Goal: Browse casually: Explore the website without a specific task or goal

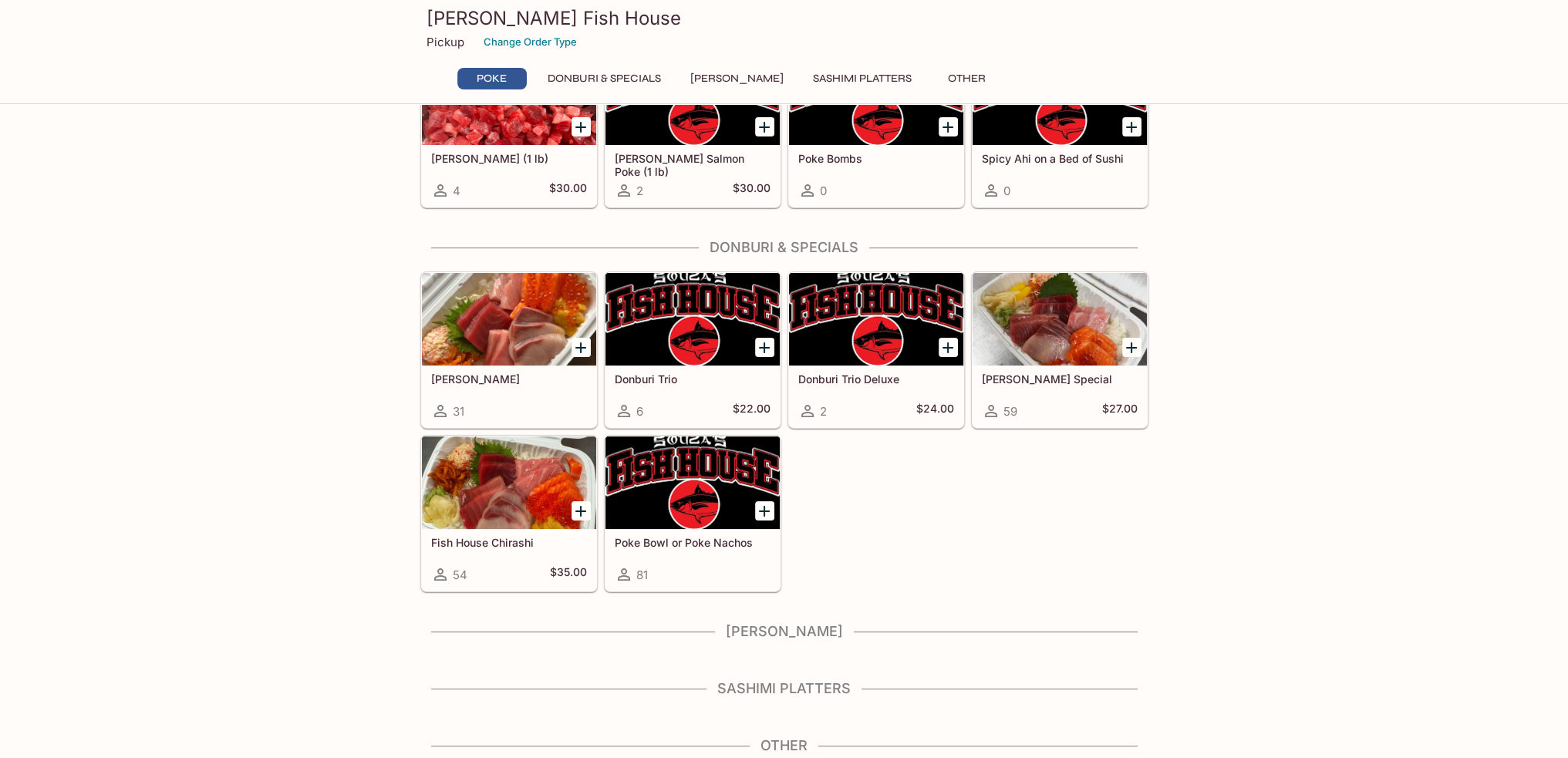
scroll to position [114, 0]
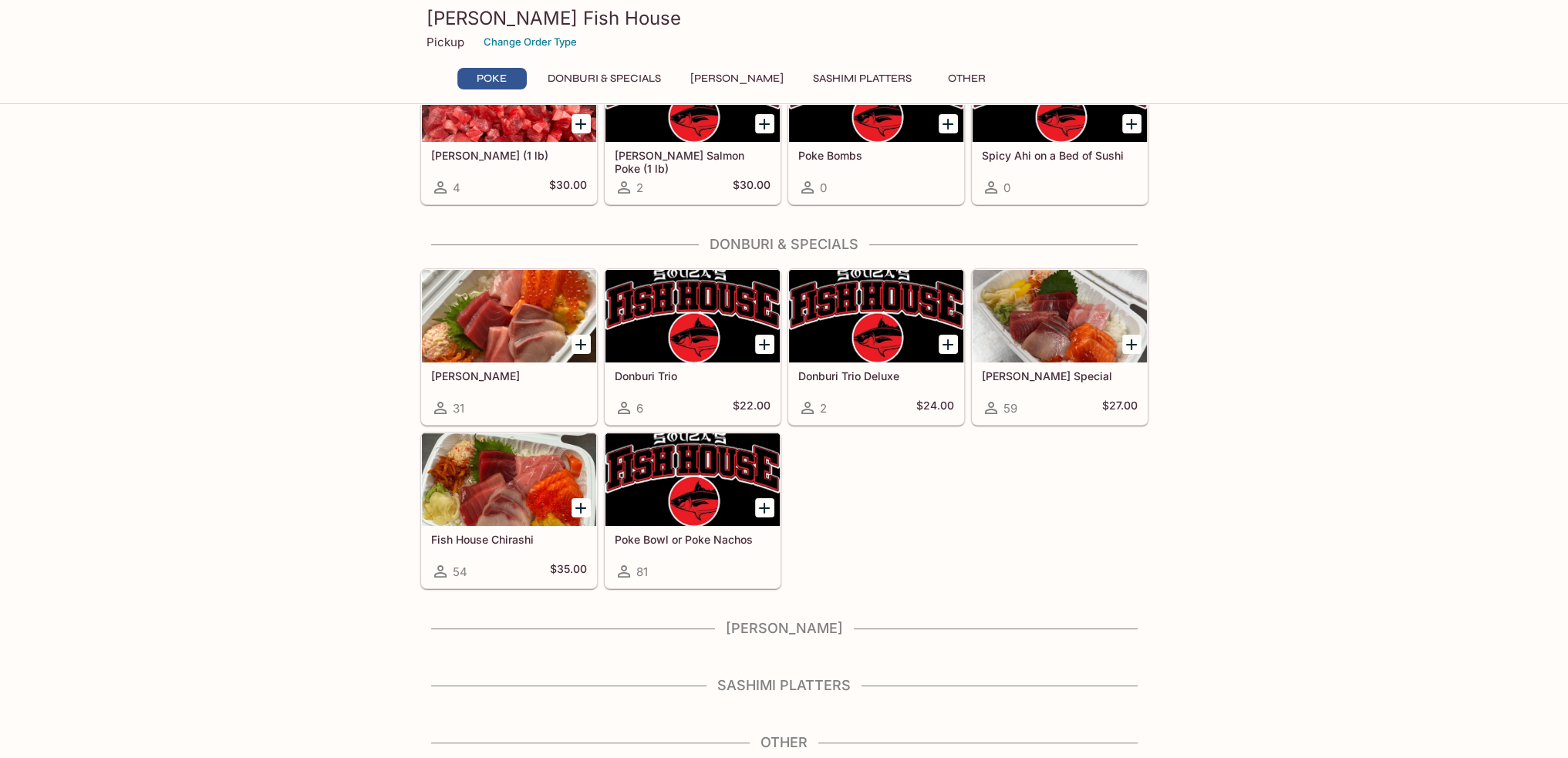
click at [790, 630] on h4 "[PERSON_NAME]" at bounding box center [784, 628] width 728 height 17
click at [794, 668] on div "Poke Ahi Poke (1 lb) 4 $30.00 [PERSON_NAME] Salmon Poke (1 lb) 2 $30.00 Poke Bo…" at bounding box center [784, 388] width 741 height 745
click at [794, 697] on div "Sashimi Platters" at bounding box center [784, 691] width 728 height 26
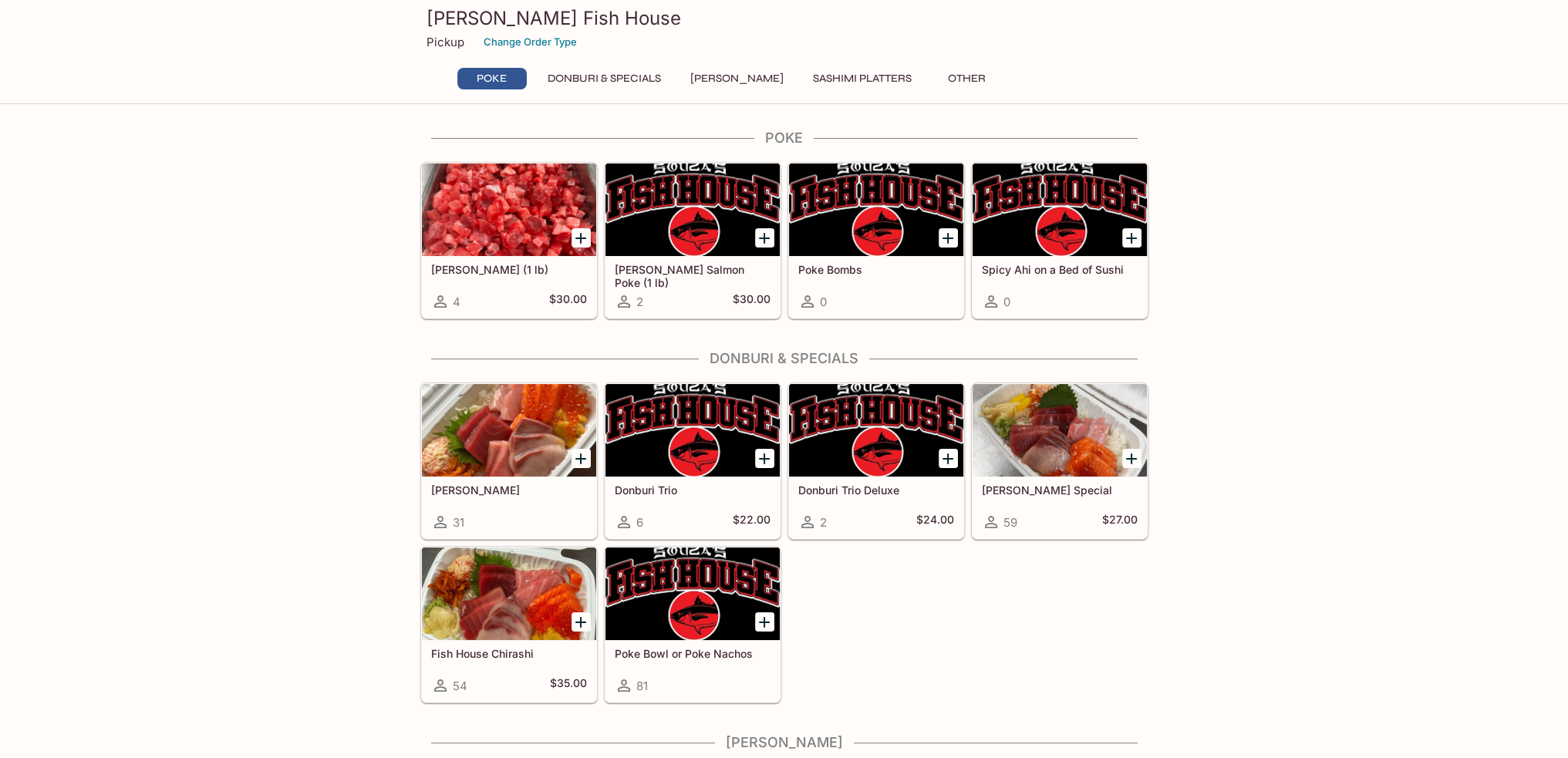
click at [621, 84] on button "Donburi & Specials" at bounding box center [604, 78] width 131 height 22
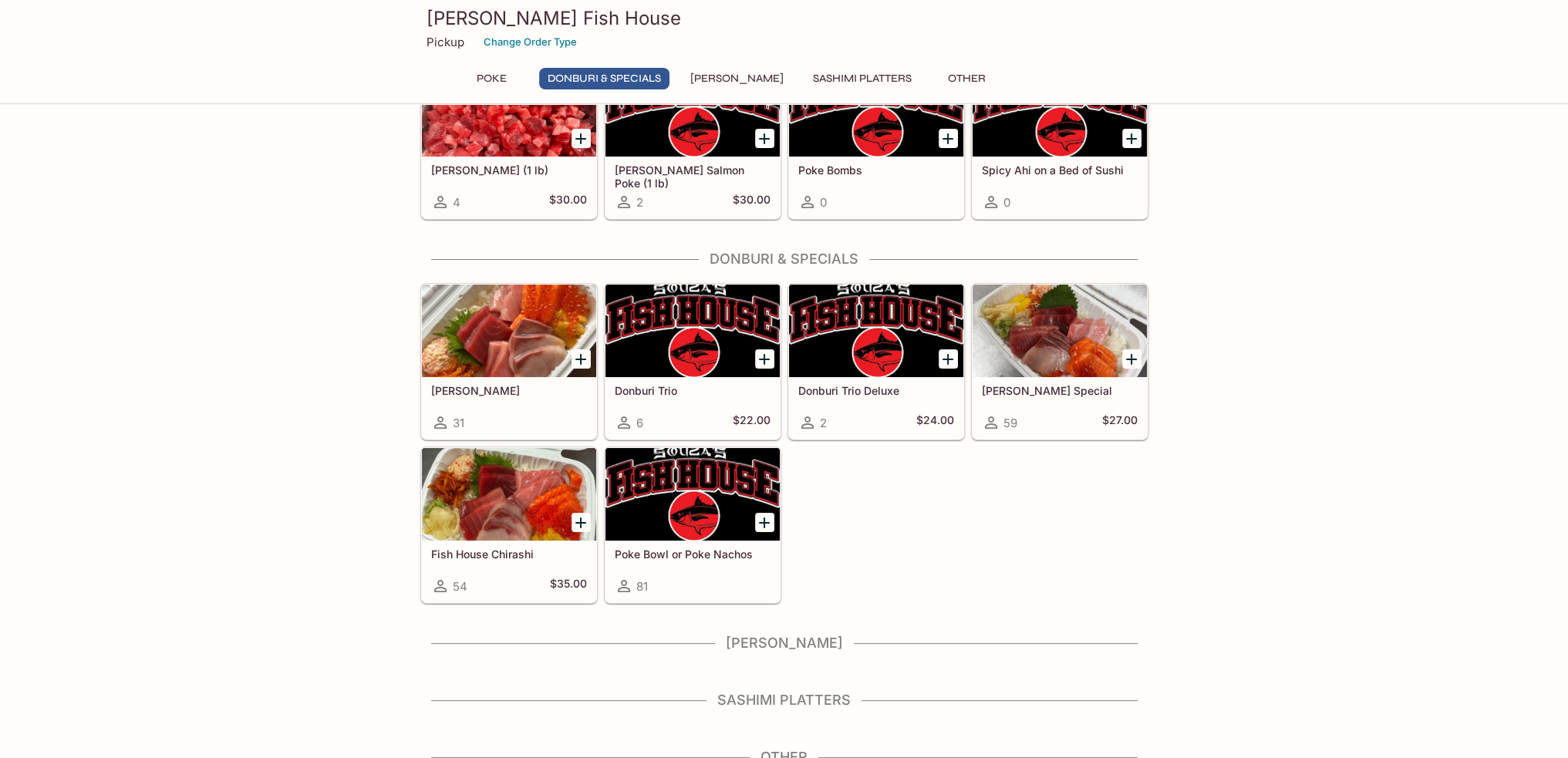
scroll to position [114, 0]
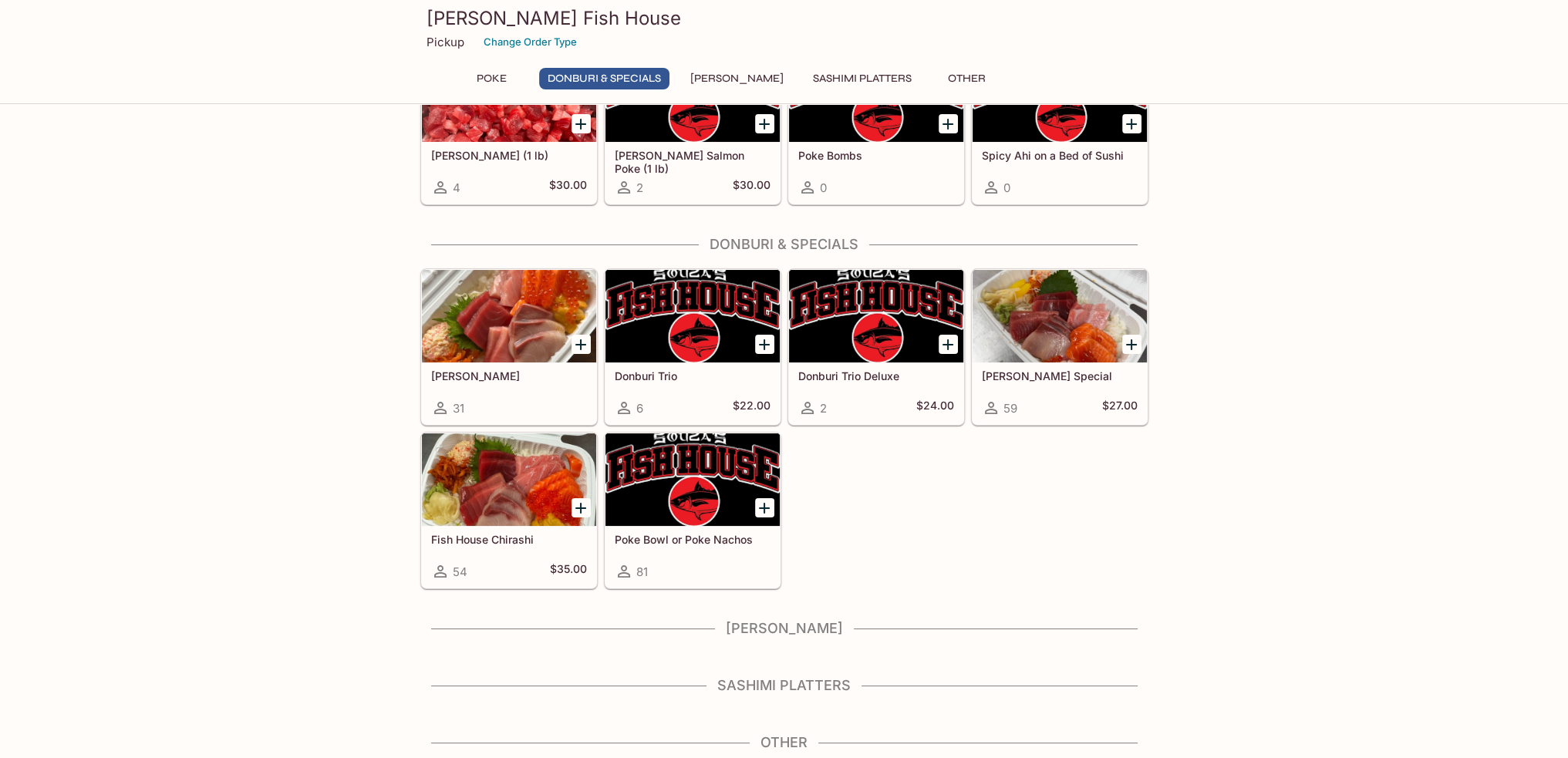
click at [716, 76] on button "[PERSON_NAME]" at bounding box center [737, 78] width 110 height 22
click at [587, 74] on button "Donburi & Specials" at bounding box center [604, 78] width 131 height 22
click at [480, 74] on button "Poke" at bounding box center [492, 78] width 69 height 22
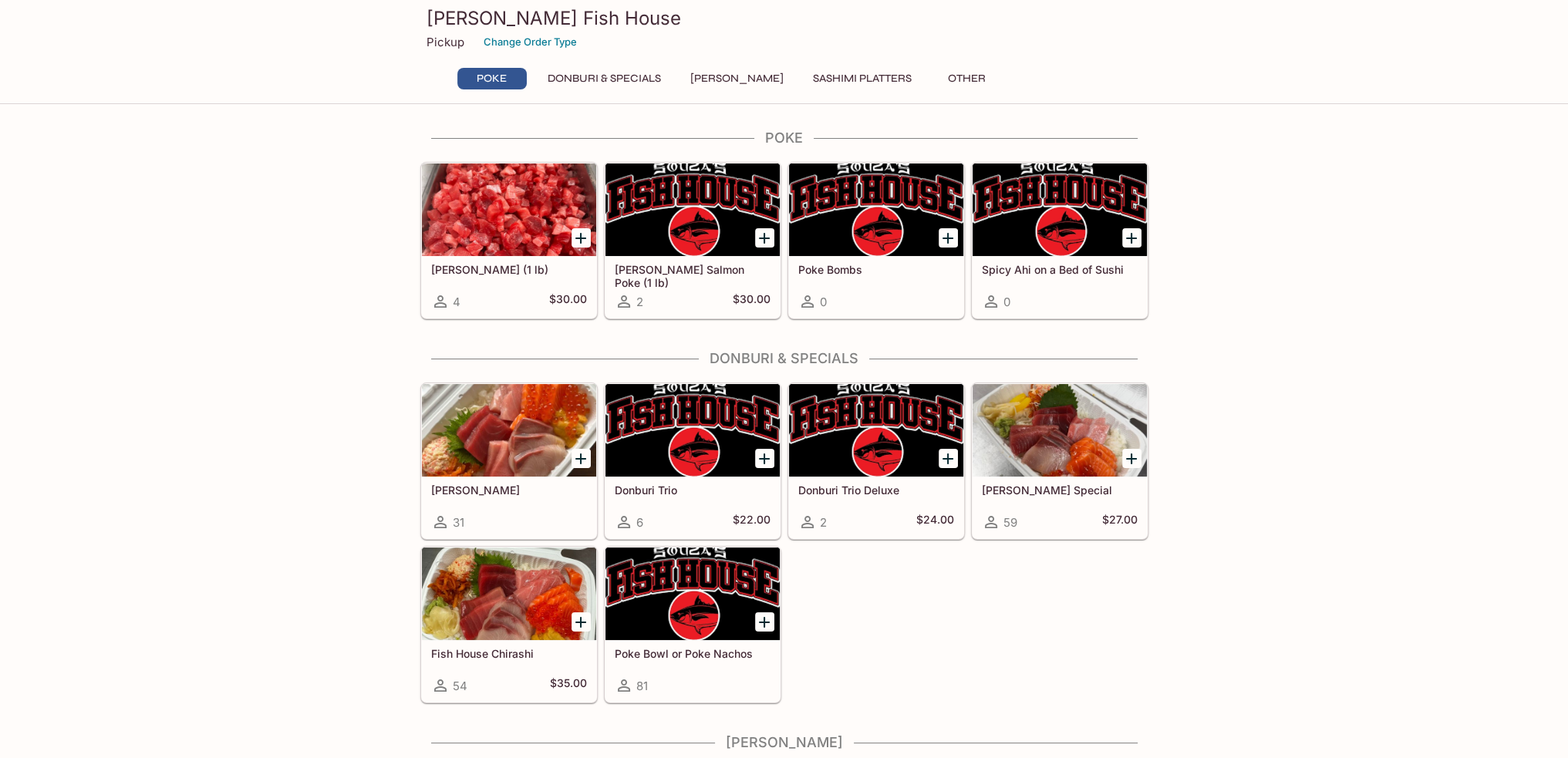
click at [848, 81] on button "Sashimi Platters" at bounding box center [862, 78] width 116 height 22
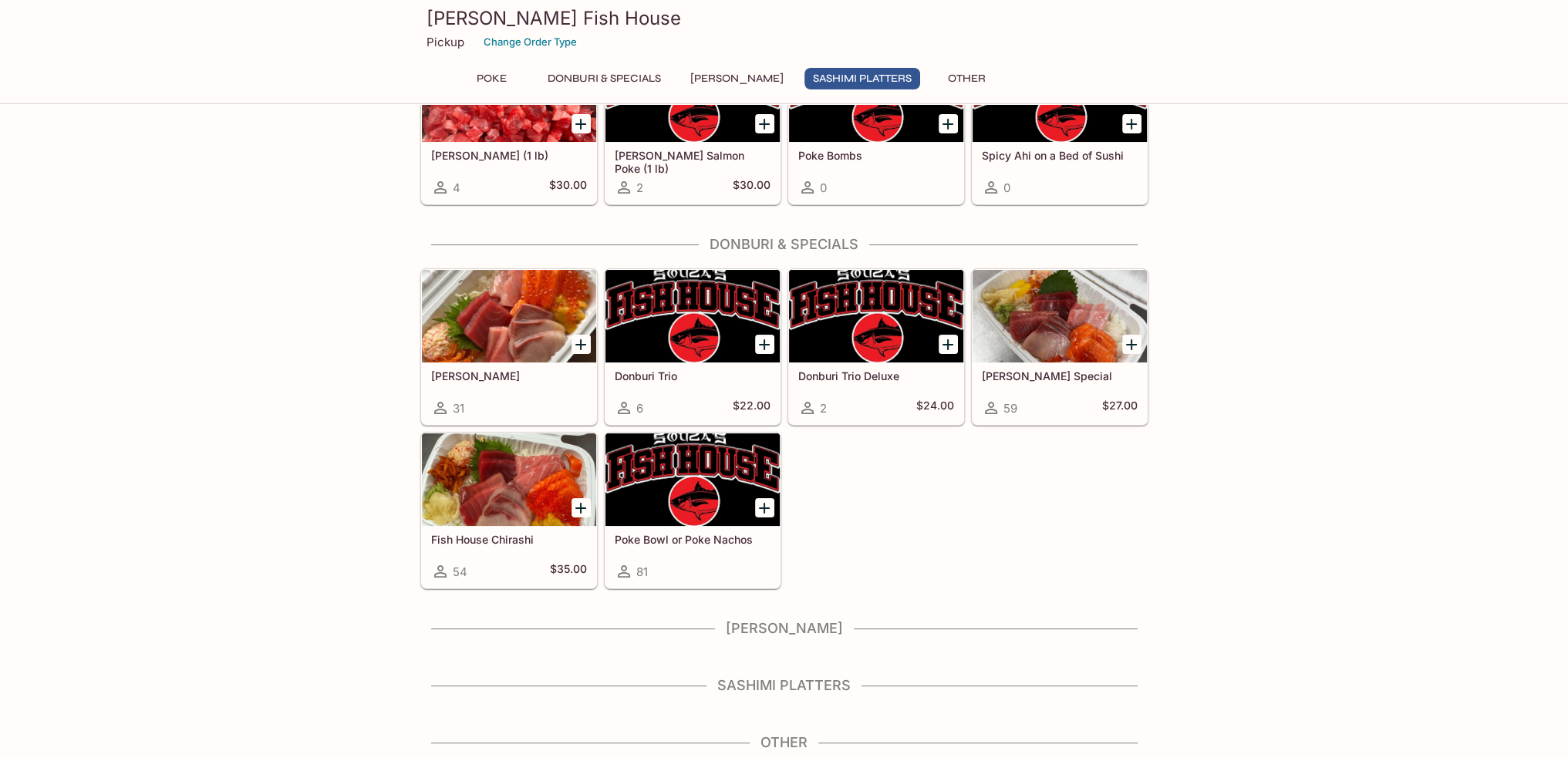
click at [720, 74] on button "[PERSON_NAME]" at bounding box center [737, 78] width 110 height 22
click at [947, 77] on button "Other" at bounding box center [967, 78] width 69 height 22
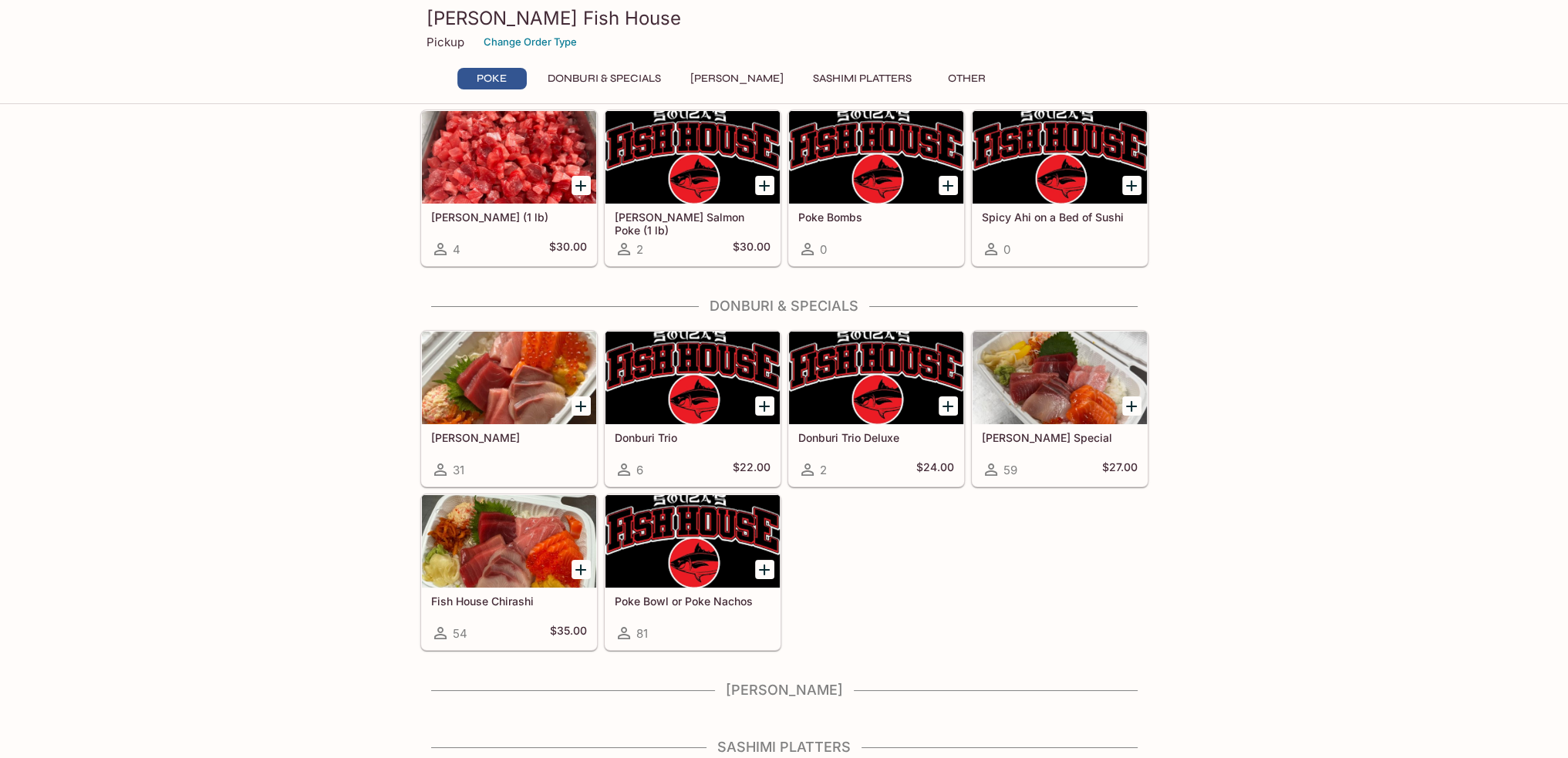
scroll to position [0, 0]
